Goal: Task Accomplishment & Management: Use online tool/utility

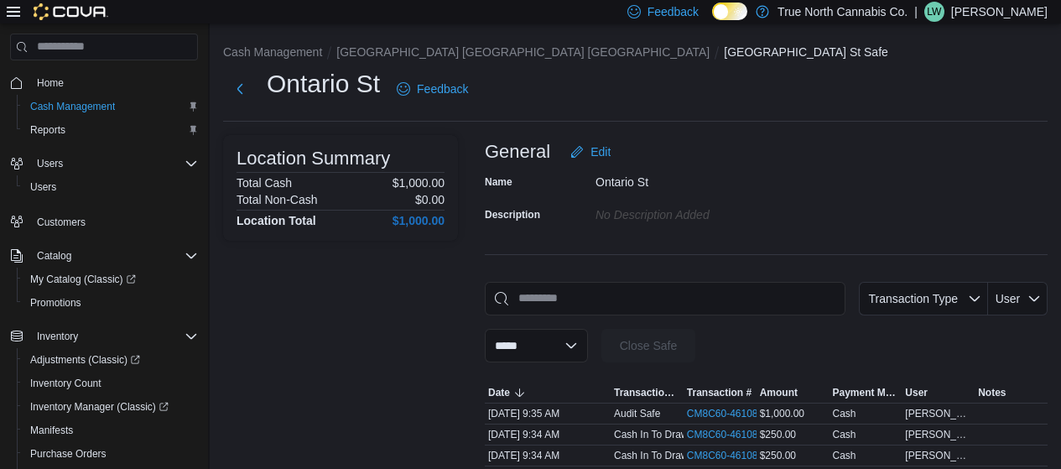
scroll to position [41, 0]
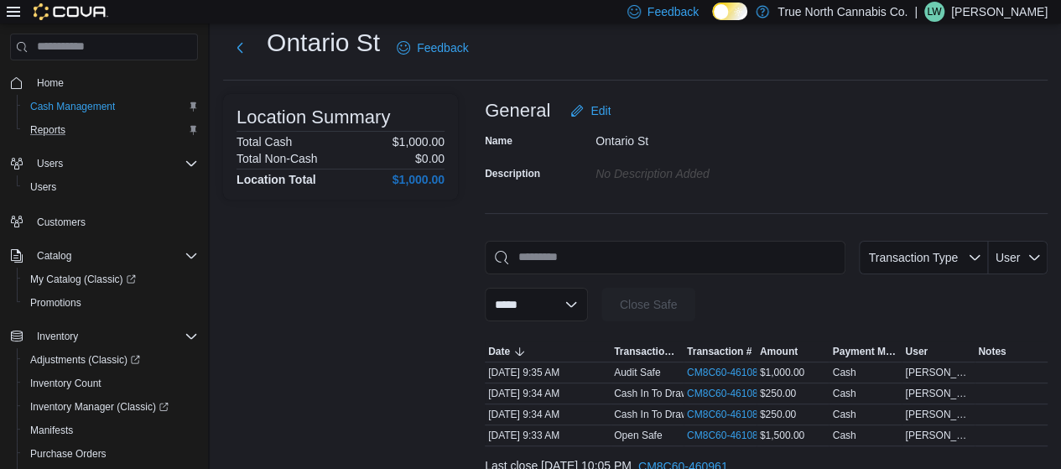
click at [46, 141] on button "Reports" at bounding box center [111, 129] width 188 height 23
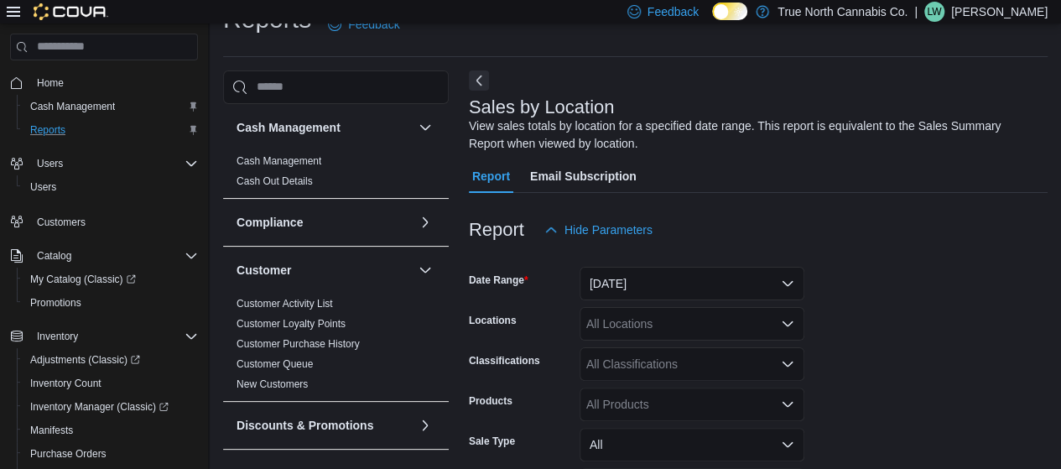
scroll to position [56, 0]
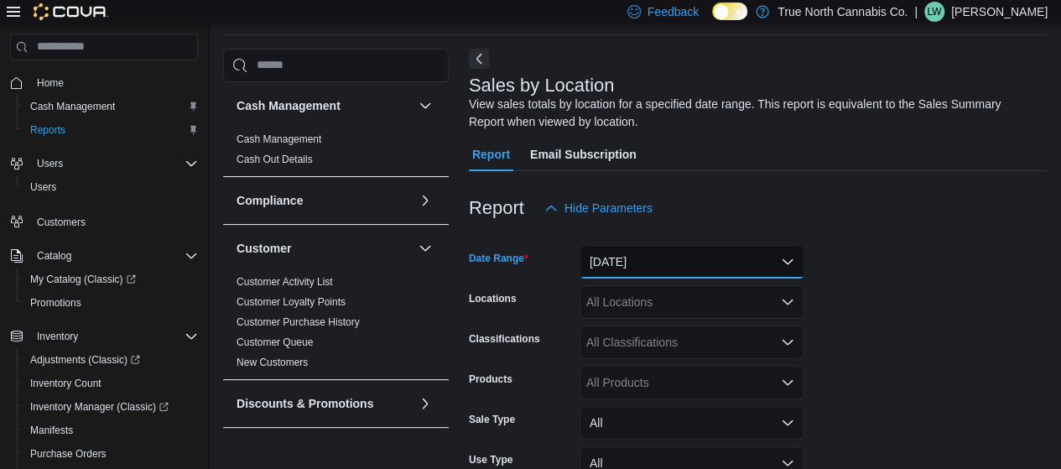
click at [772, 252] on button "[DATE]" at bounding box center [691, 262] width 225 height 34
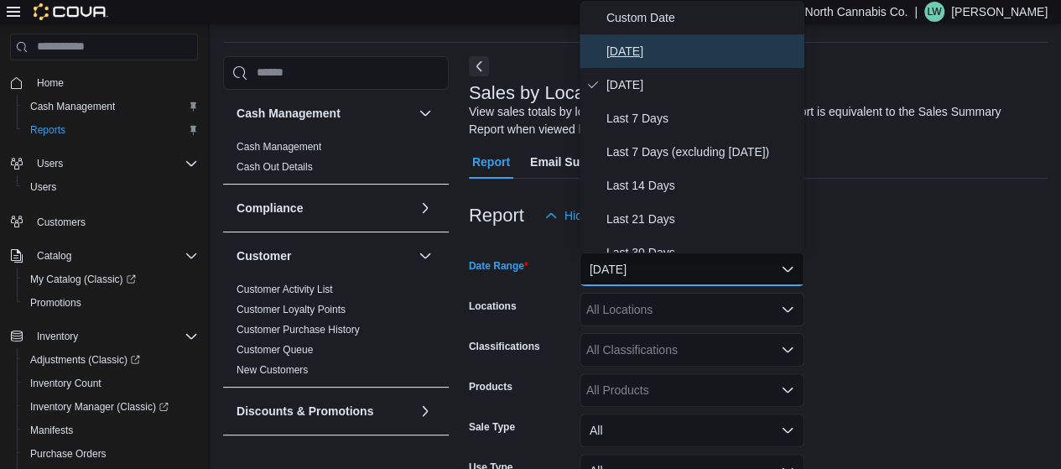
click at [657, 53] on span "[DATE]" at bounding box center [701, 51] width 191 height 20
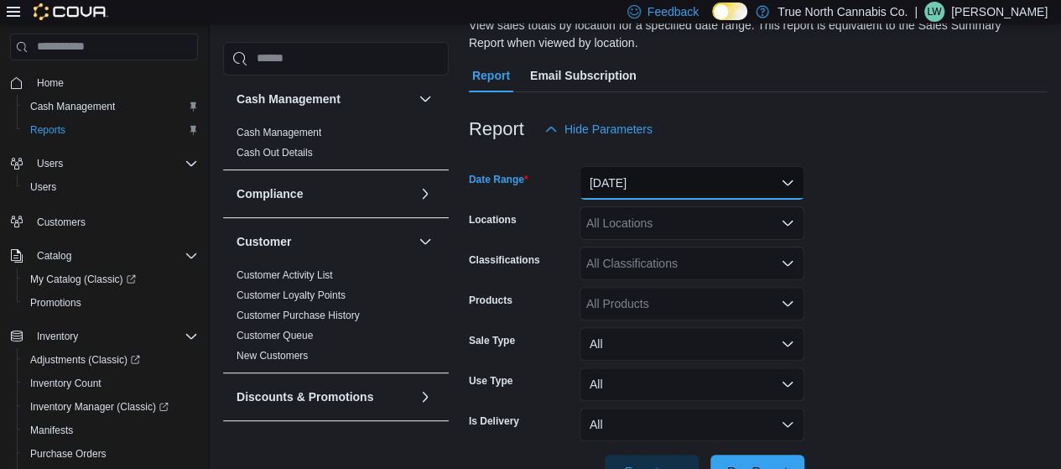
scroll to position [187, 0]
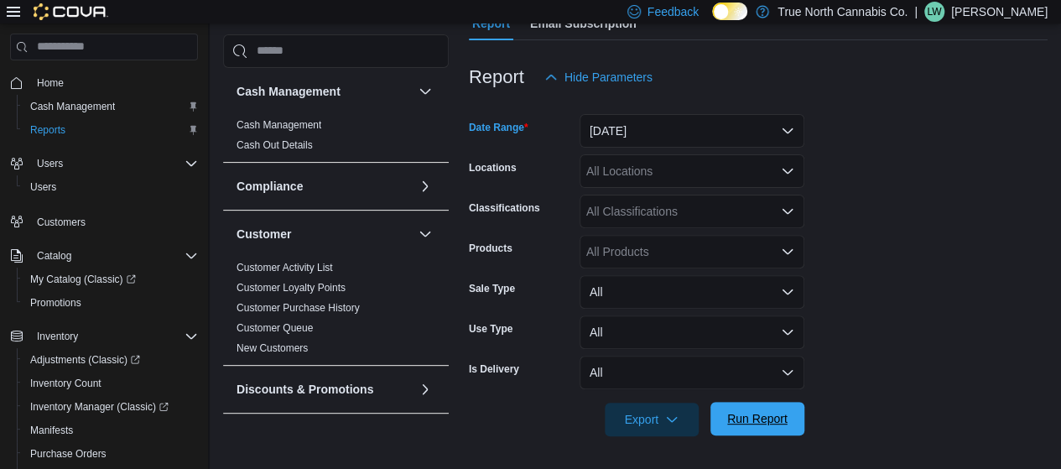
click at [772, 429] on span "Run Report" at bounding box center [757, 419] width 74 height 34
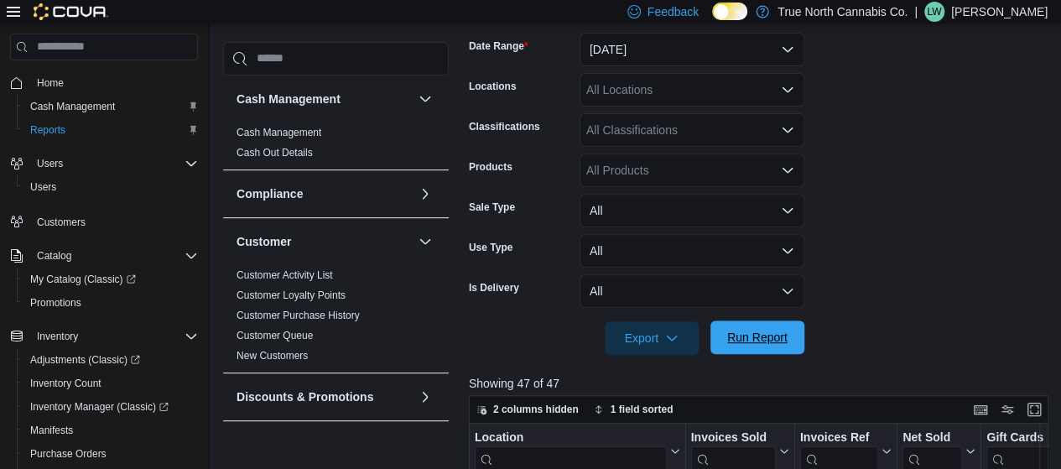
scroll to position [314, 0]
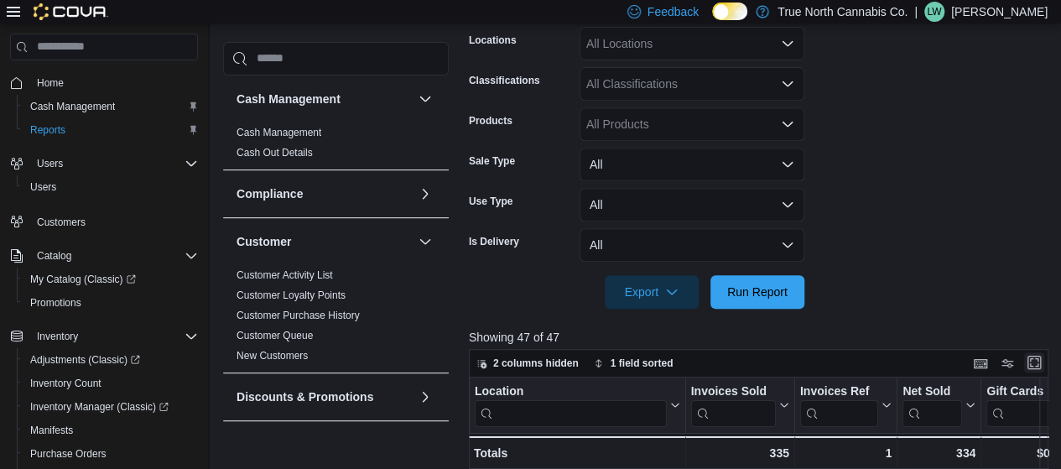
click at [1035, 361] on button "Enter fullscreen" at bounding box center [1034, 362] width 20 height 20
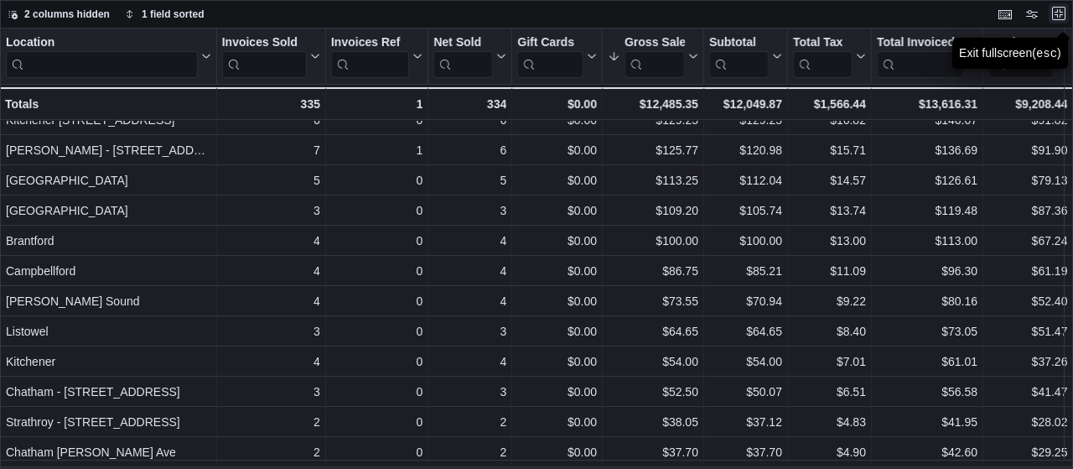
scroll to position [1078, 0]
